Goal: Information Seeking & Learning: Learn about a topic

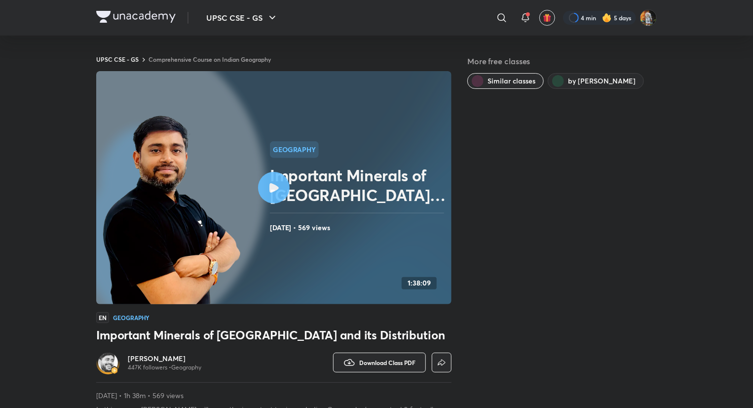
click at [153, 16] on img at bounding box center [135, 17] width 79 height 12
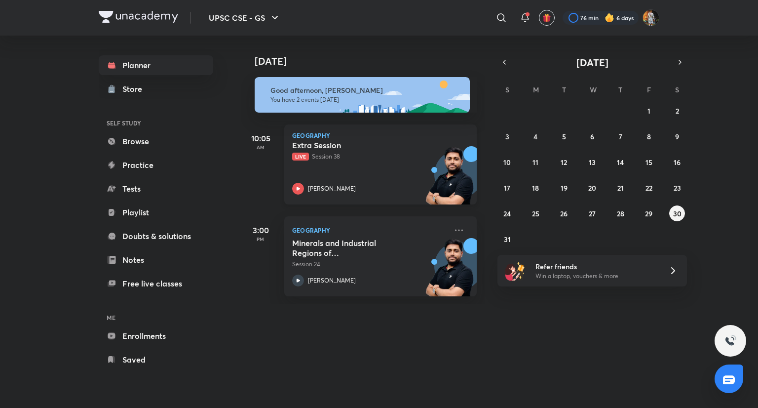
click at [393, 186] on div "[PERSON_NAME]" at bounding box center [369, 189] width 155 height 12
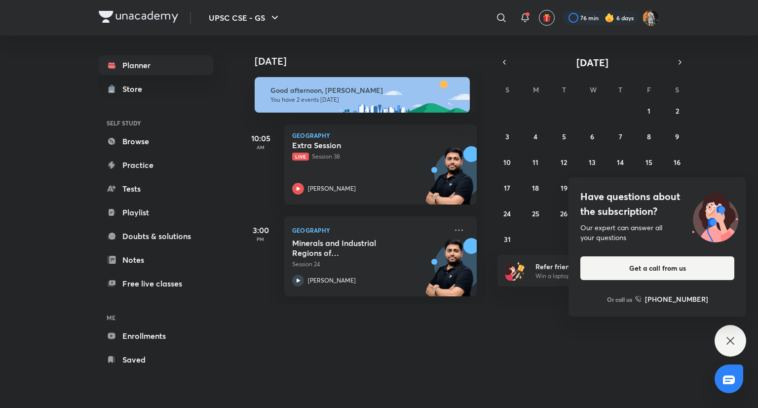
click at [734, 336] on icon at bounding box center [730, 341] width 12 height 12
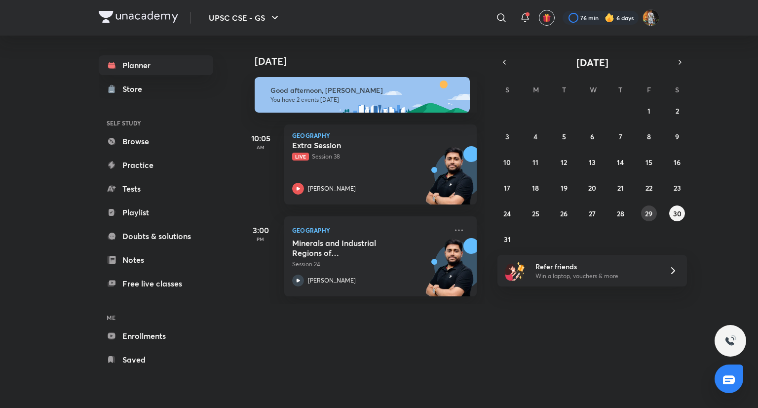
click at [646, 218] on button "29" at bounding box center [649, 213] width 16 height 16
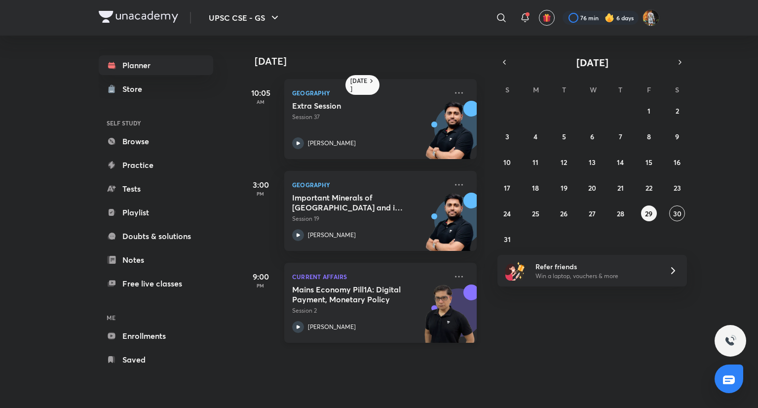
click at [353, 313] on p "Session 2" at bounding box center [369, 310] width 155 height 9
